Goal: Check status: Check status

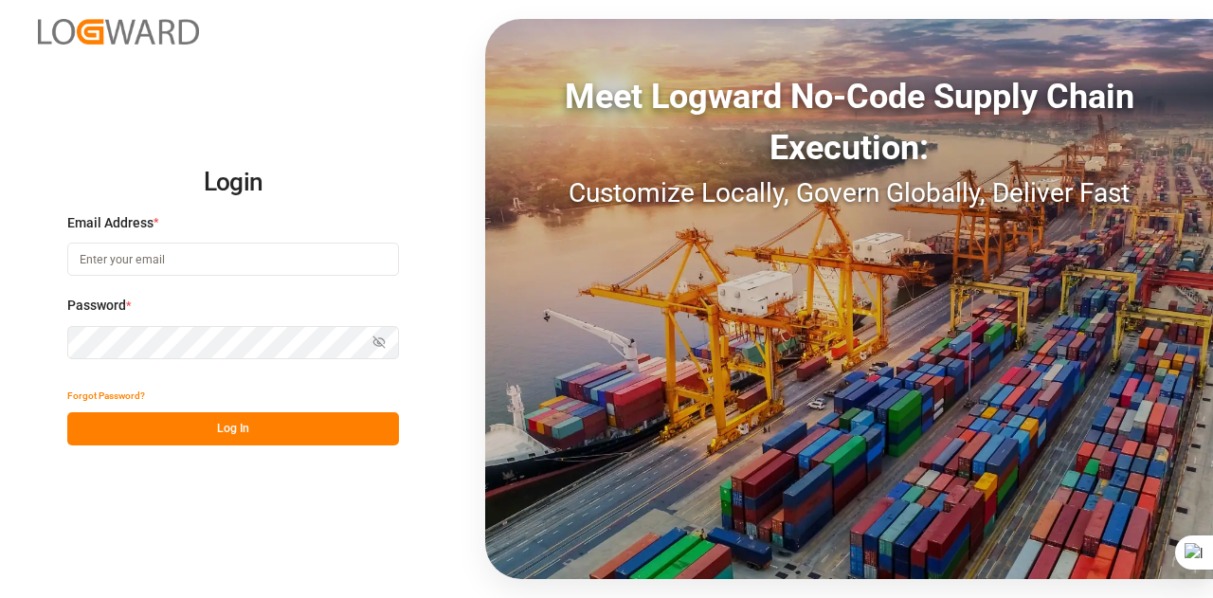
click at [347, 263] on input at bounding box center [233, 259] width 332 height 33
type input "[EMAIL_ADDRESS][DOMAIN_NAME]"
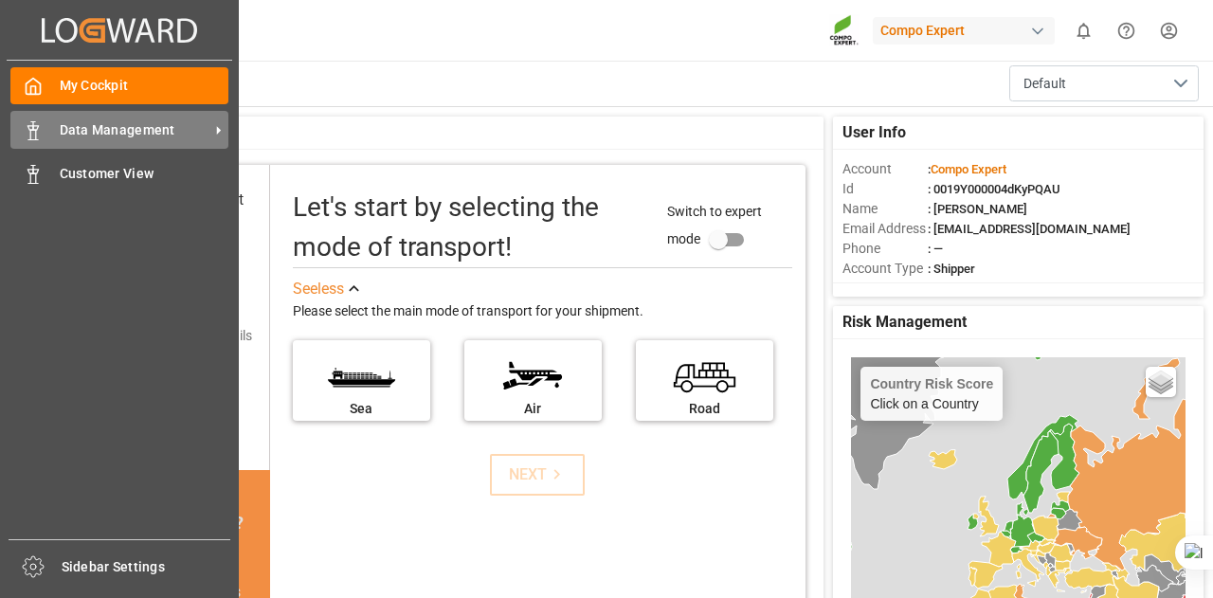
click at [74, 126] on span "Data Management" at bounding box center [135, 130] width 150 height 20
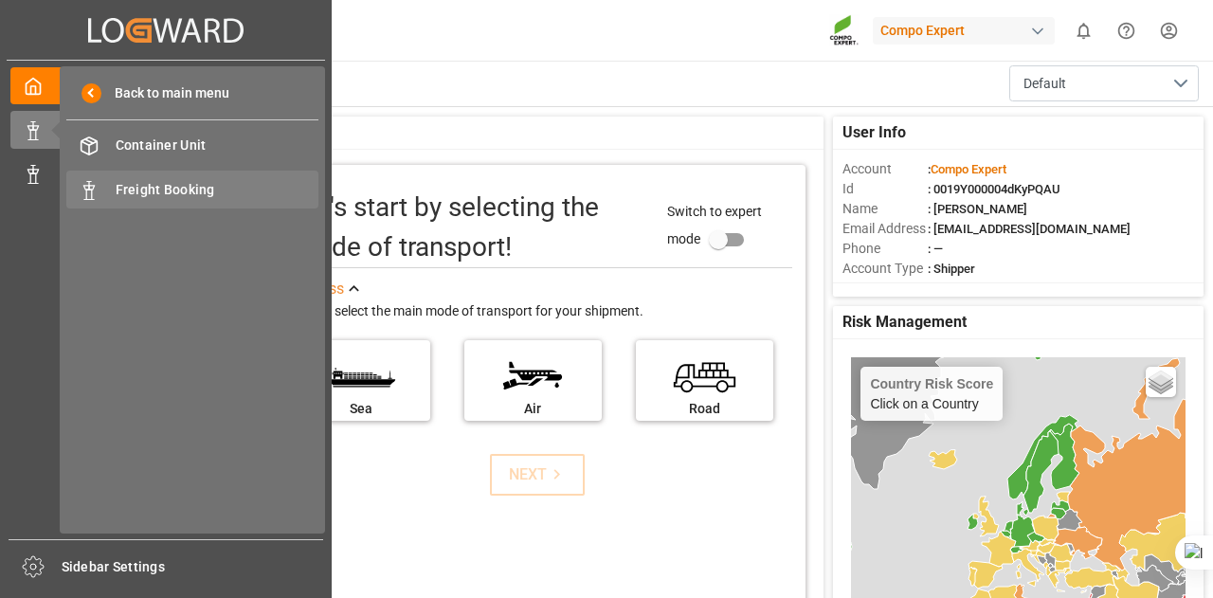
click at [91, 183] on icon at bounding box center [89, 190] width 19 height 19
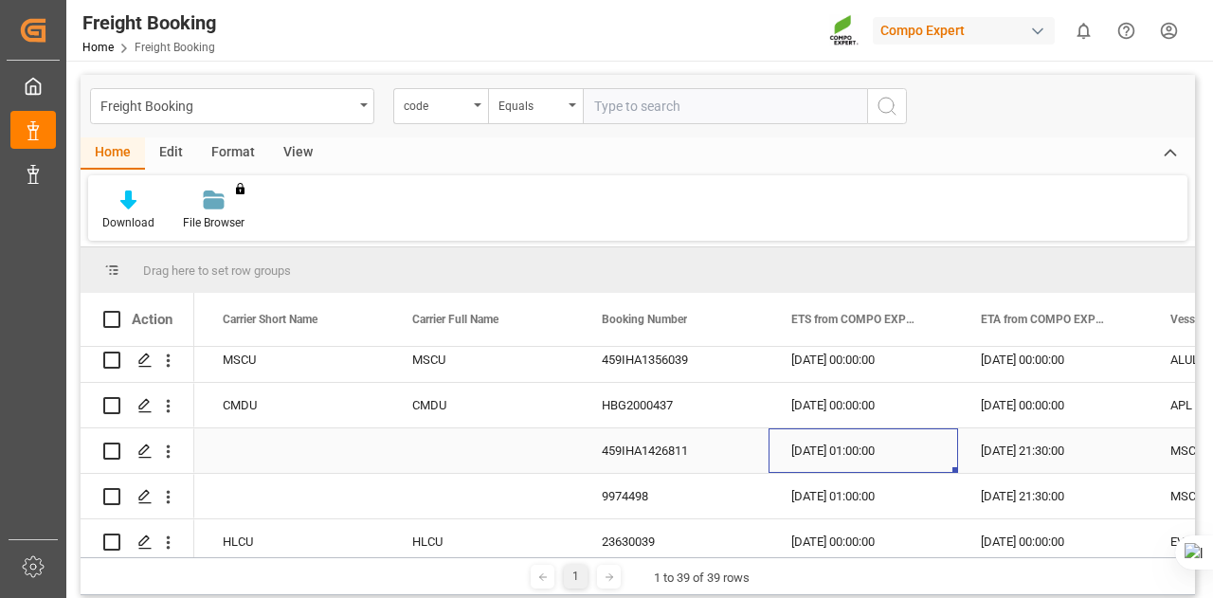
click at [863, 451] on div "[DATE] 01:00:00" at bounding box center [863, 450] width 190 height 45
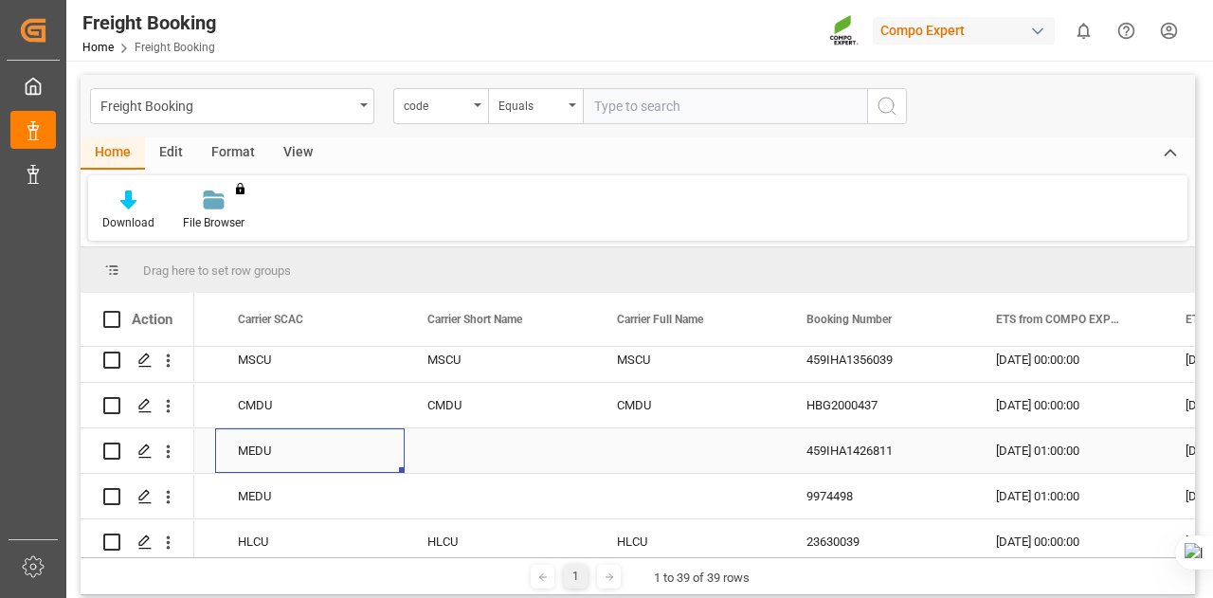
click at [289, 460] on div "MEDU" at bounding box center [310, 450] width 190 height 45
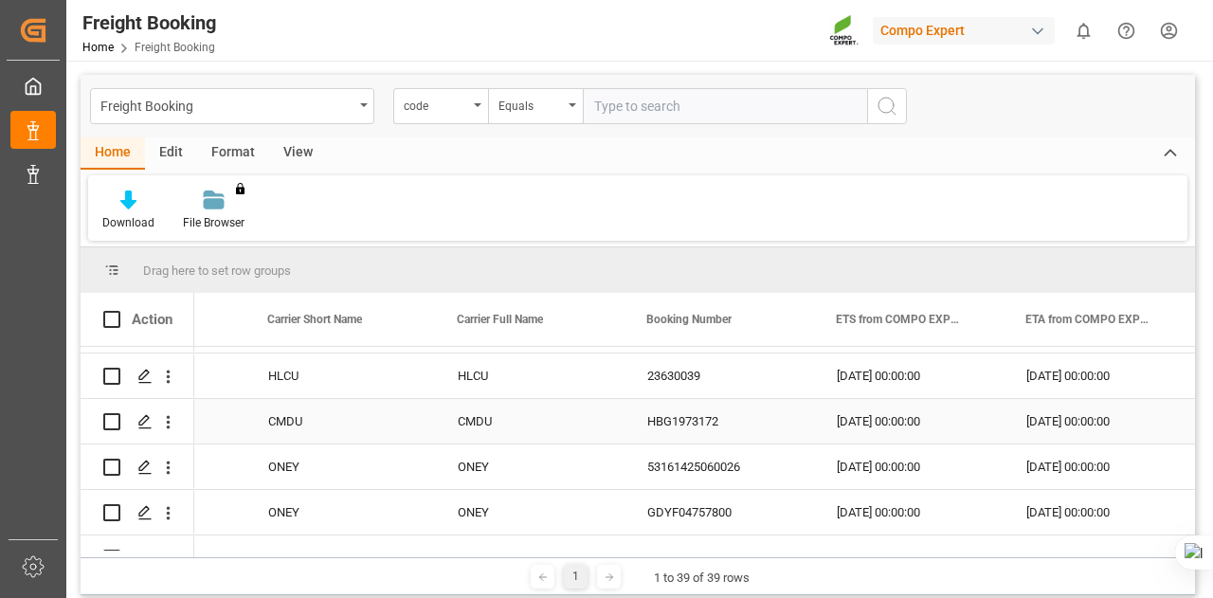
scroll to position [813, 0]
click at [228, 453] on div "ONEY" at bounding box center [151, 465] width 190 height 45
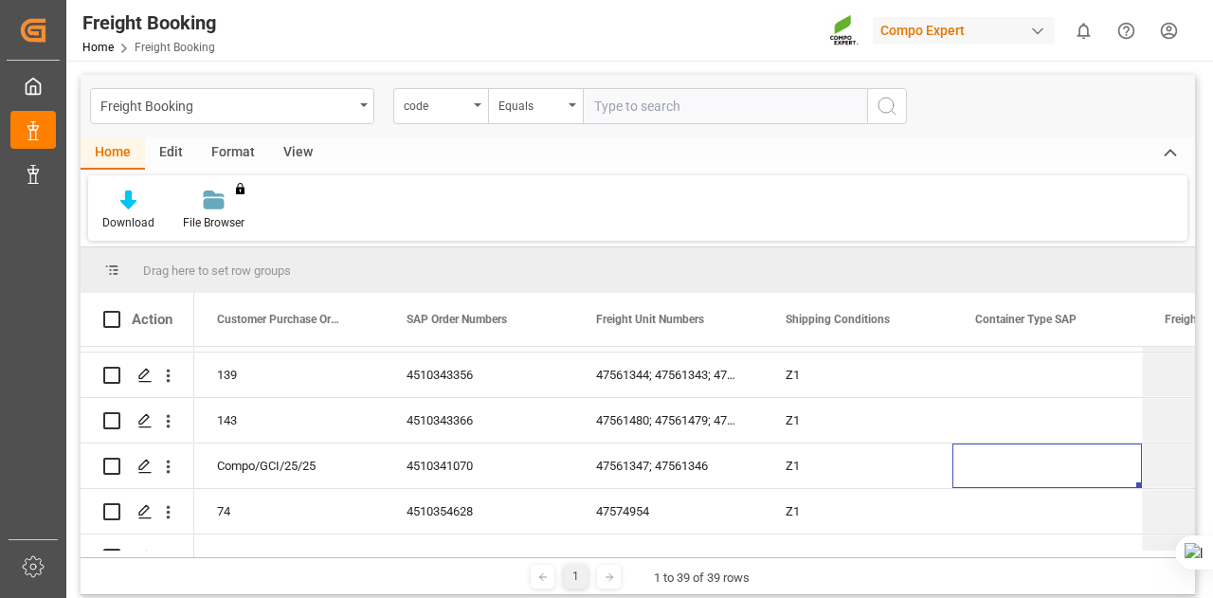
scroll to position [0, 2227]
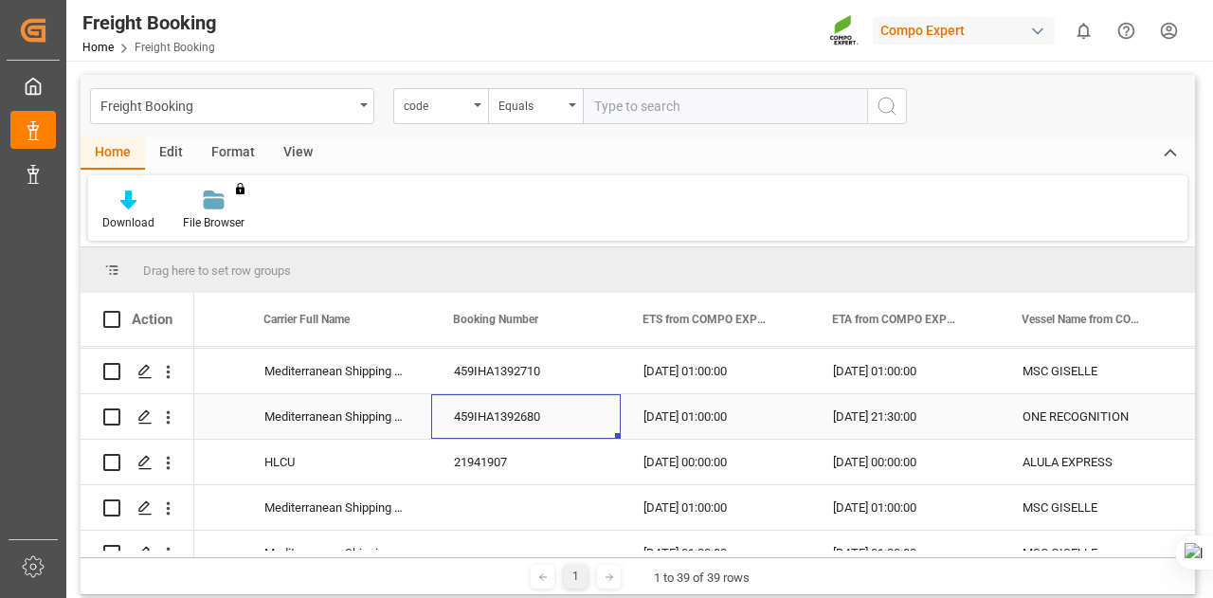
click at [472, 418] on div "459IHA1392680" at bounding box center [526, 416] width 190 height 45
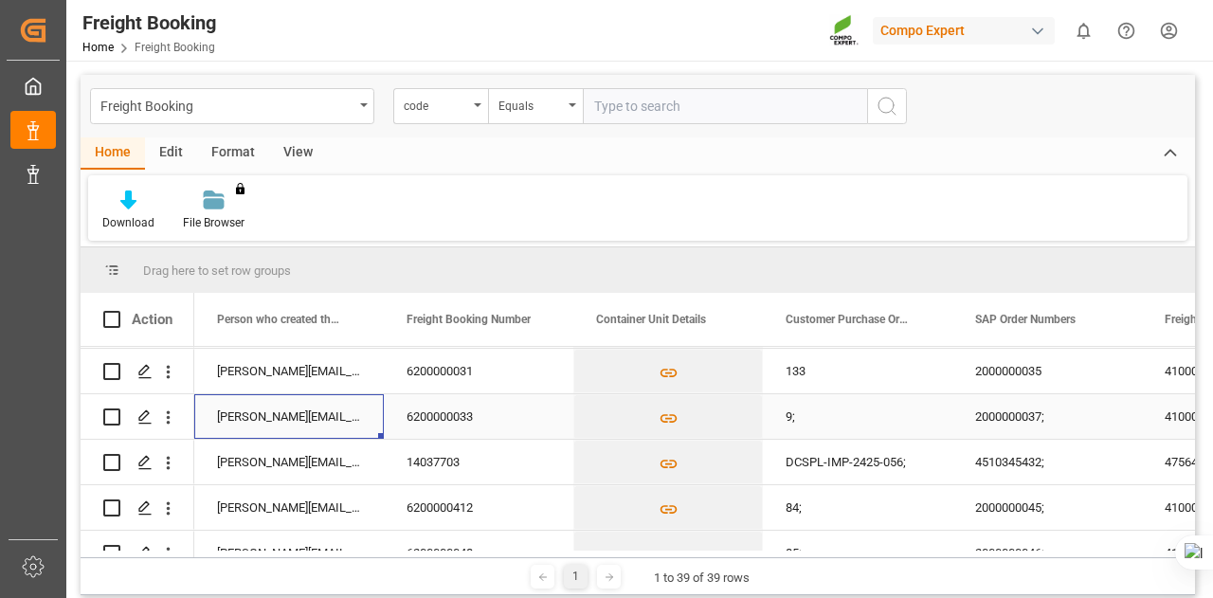
scroll to position [0, 758]
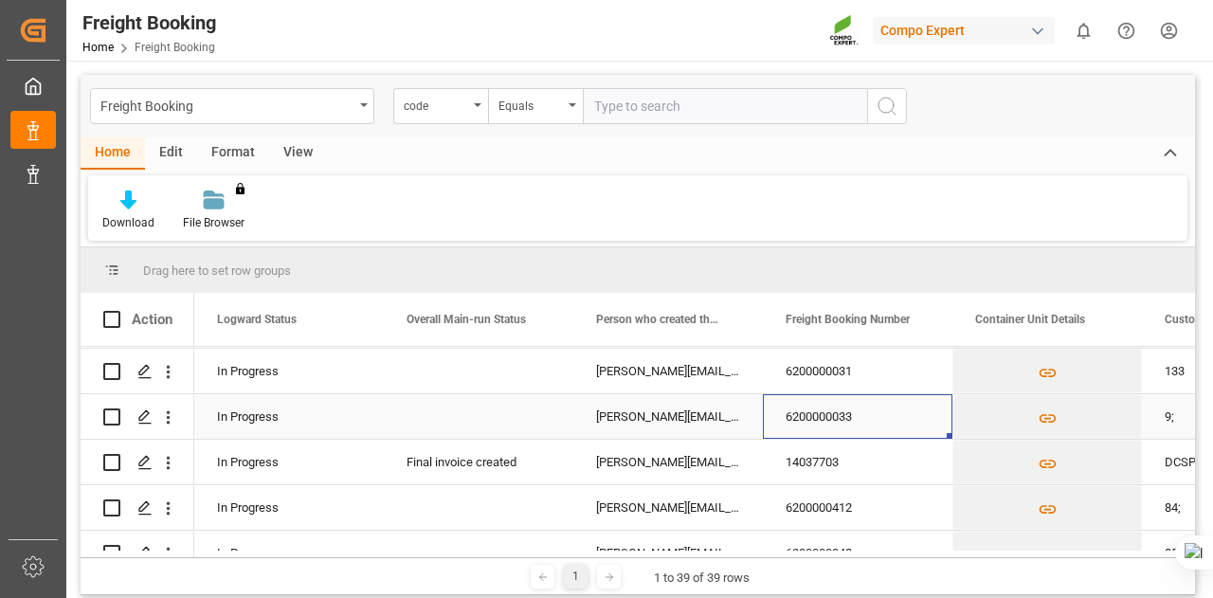
click at [827, 433] on div "6200000033" at bounding box center [858, 416] width 190 height 45
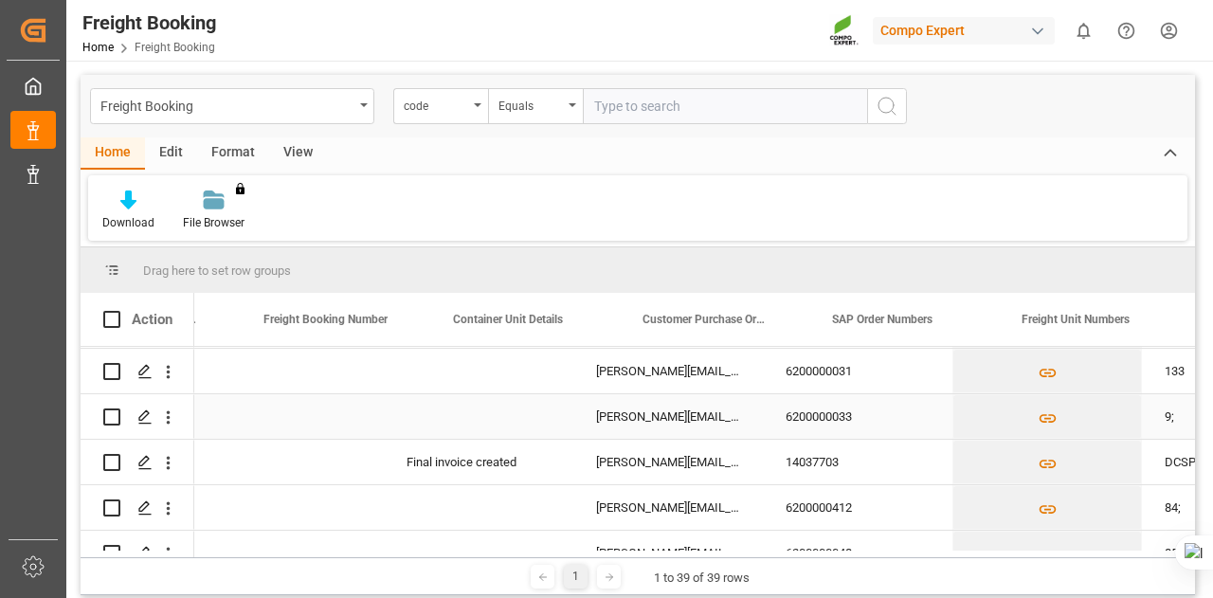
scroll to position [0, 1280]
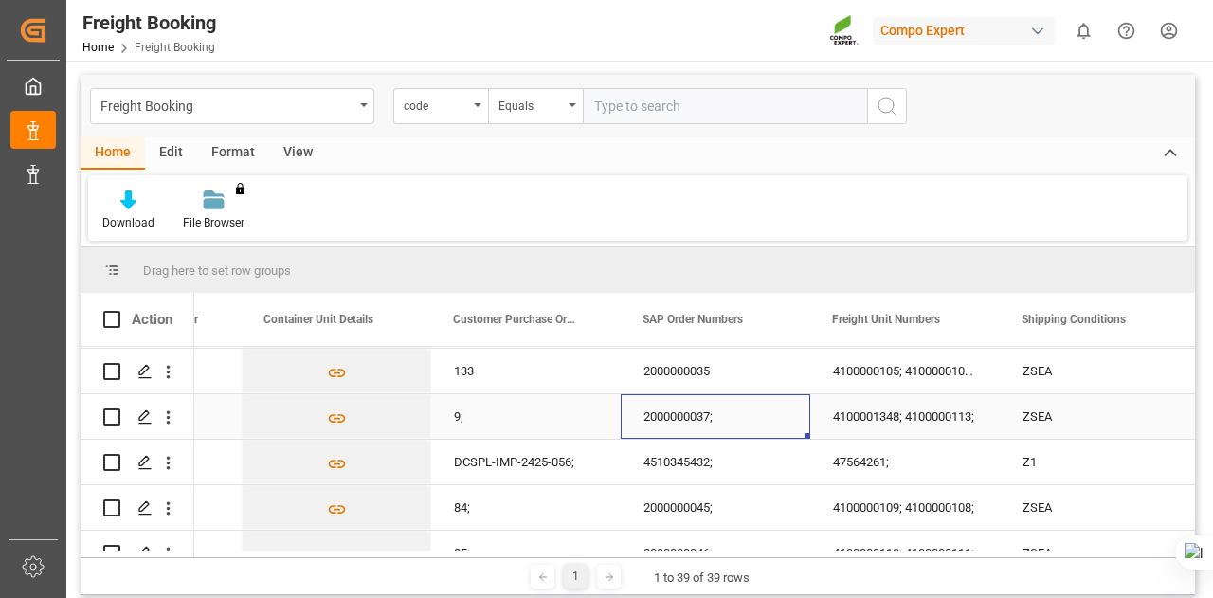
click at [696, 432] on div "2000000037;" at bounding box center [716, 416] width 190 height 45
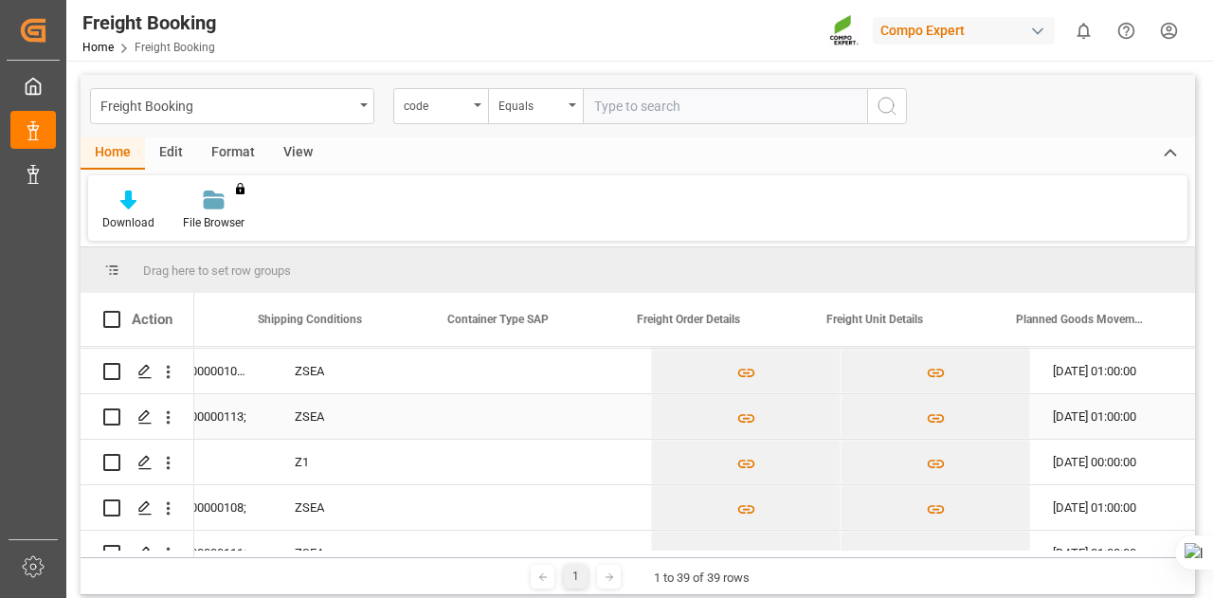
scroll to position [0, 2080]
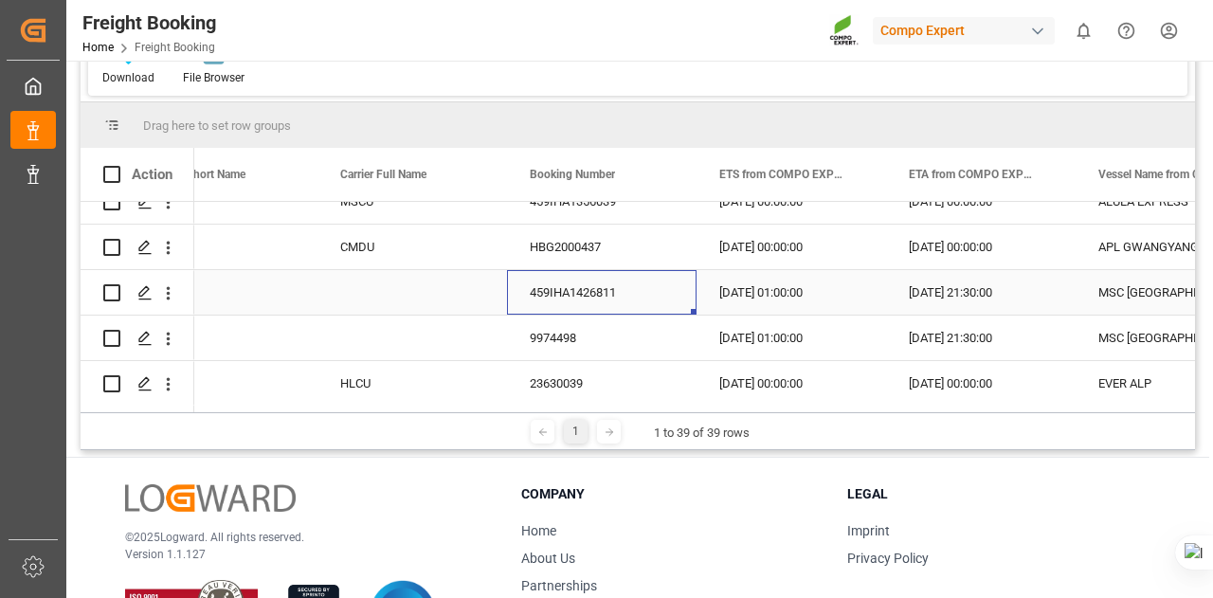
click at [595, 278] on div "459IHA1426811" at bounding box center [602, 292] width 190 height 45
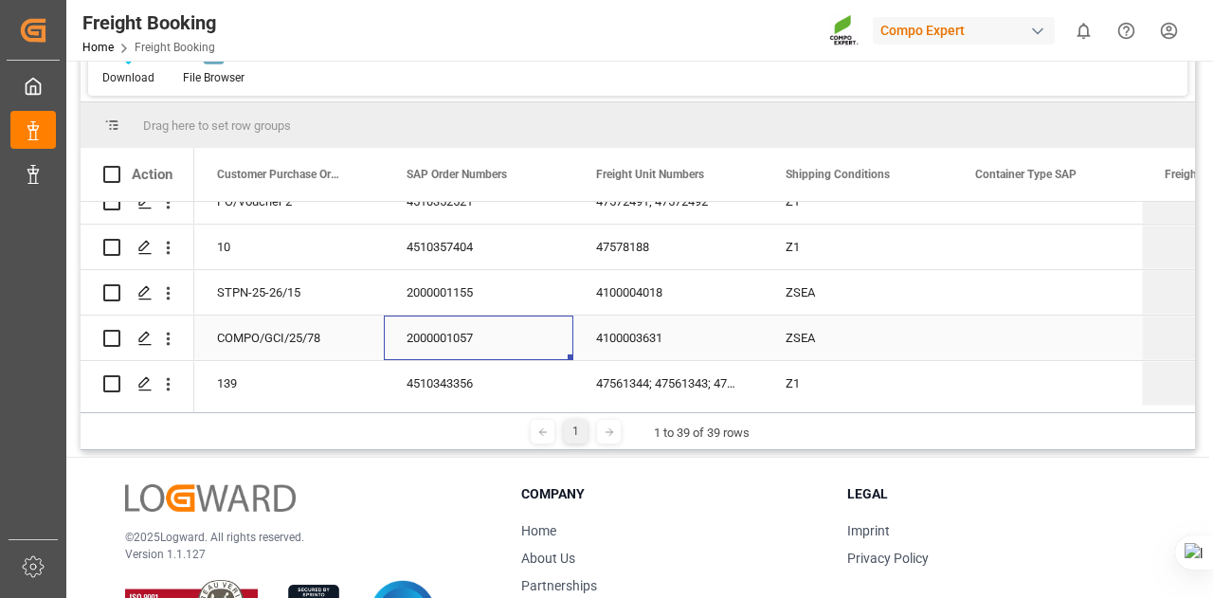
click at [489, 331] on div "2000001057" at bounding box center [479, 338] width 190 height 45
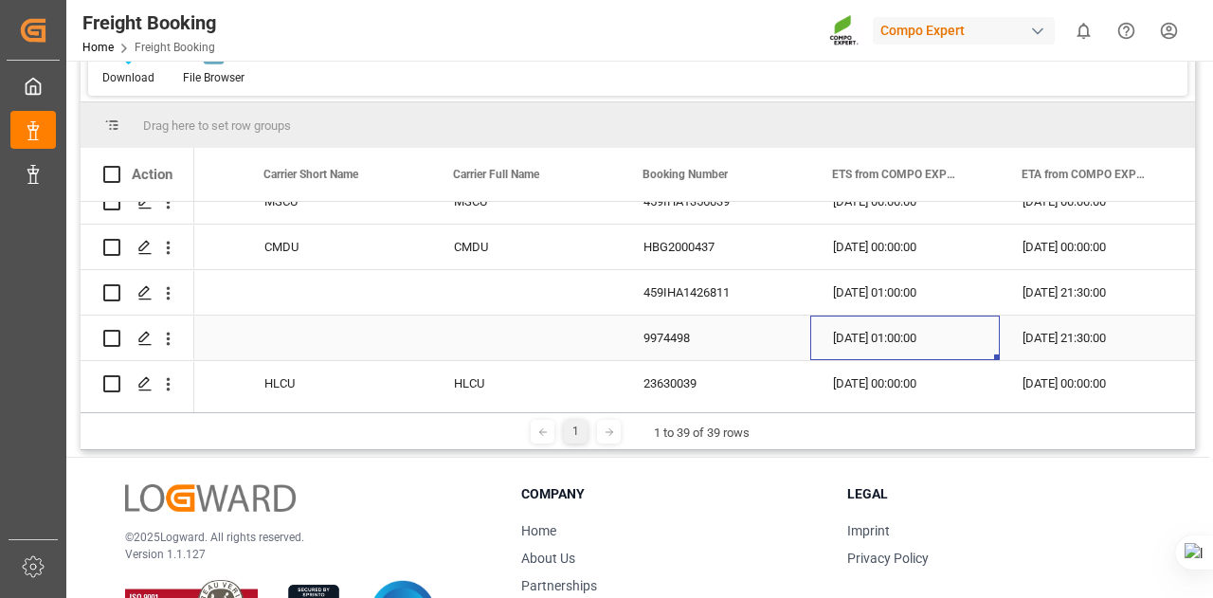
click at [885, 352] on div "[DATE] 01:00:00" at bounding box center [905, 338] width 190 height 45
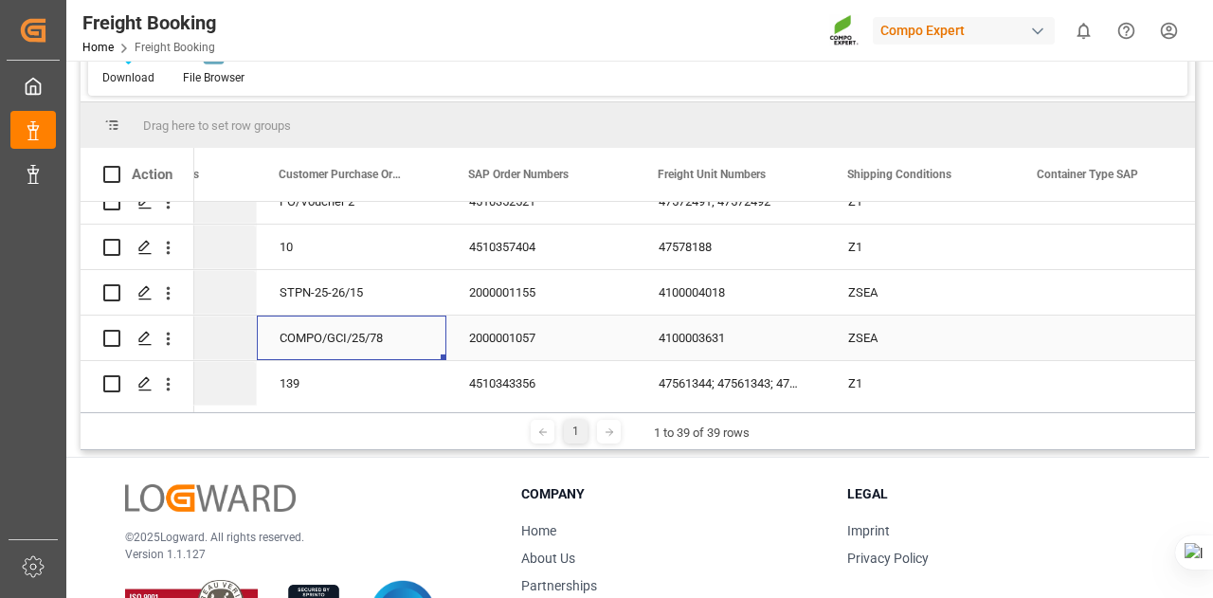
click at [370, 332] on div "COMPO/GCI/25/78" at bounding box center [352, 338] width 190 height 45
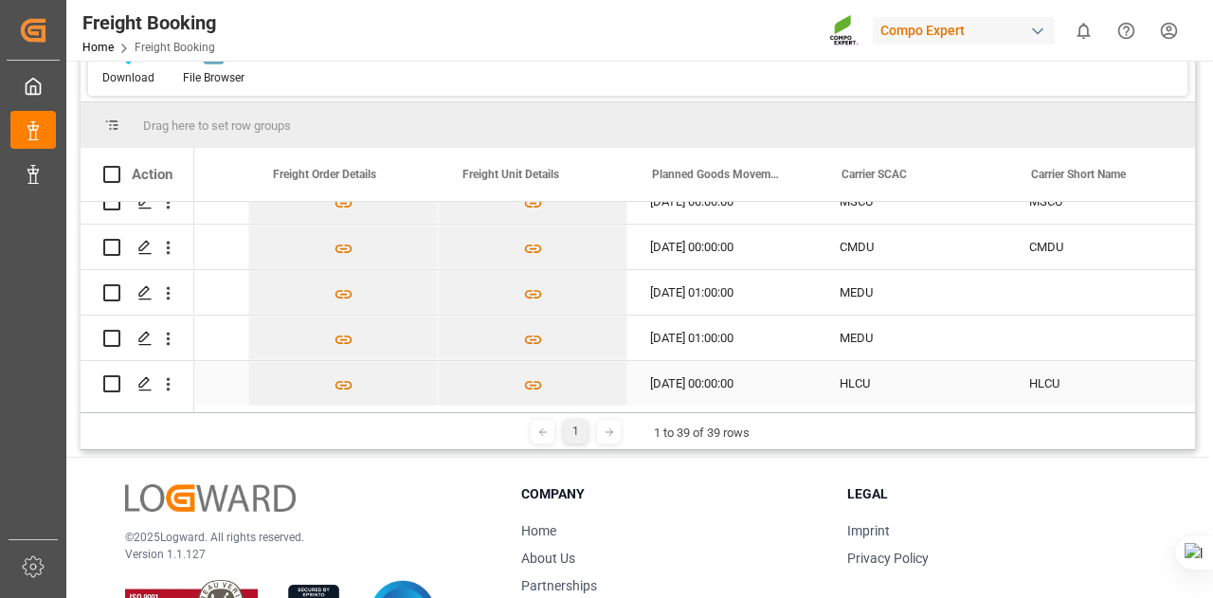
scroll to position [0, 2398]
